Goal: Task Accomplishment & Management: Use online tool/utility

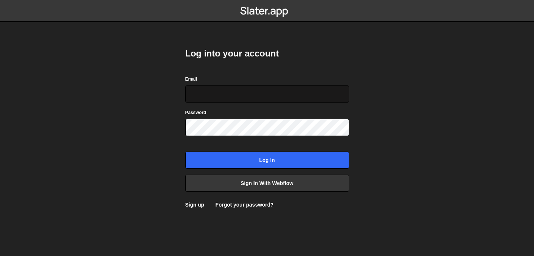
click at [253, 101] on input "Email" at bounding box center [267, 94] width 164 height 17
type input "[EMAIL_ADDRESS][DOMAIN_NAME]"
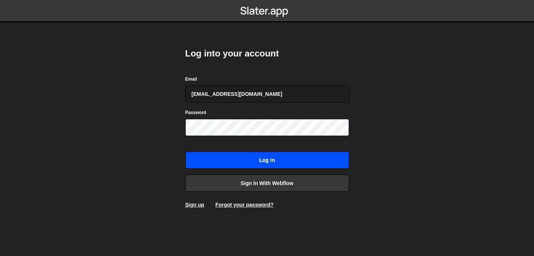
click at [237, 163] on input "Log in" at bounding box center [267, 160] width 164 height 17
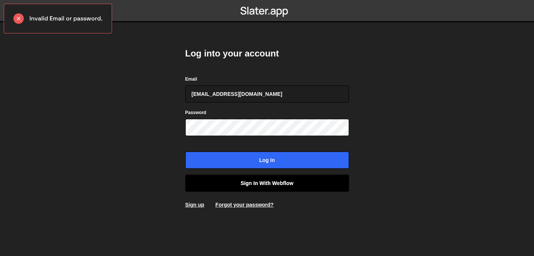
click at [228, 187] on link "Sign in with Webflow" at bounding box center [267, 183] width 164 height 17
